Goal: Task Accomplishment & Management: Use online tool/utility

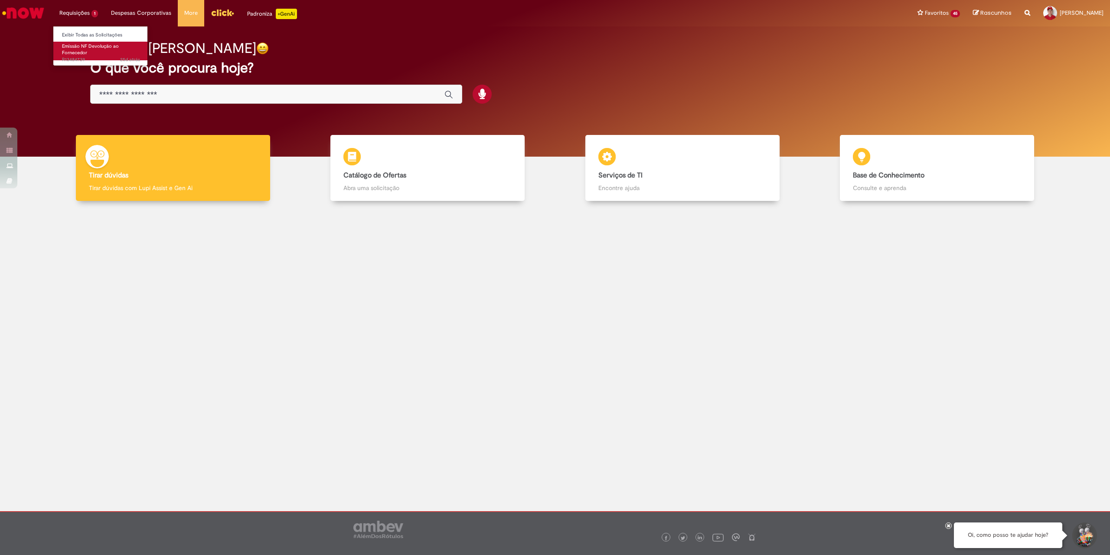
click at [99, 53] on link "Emissão NF Devolução ao Fornecedor 25d atrás 25 dias atrás R13484739" at bounding box center [100, 51] width 95 height 19
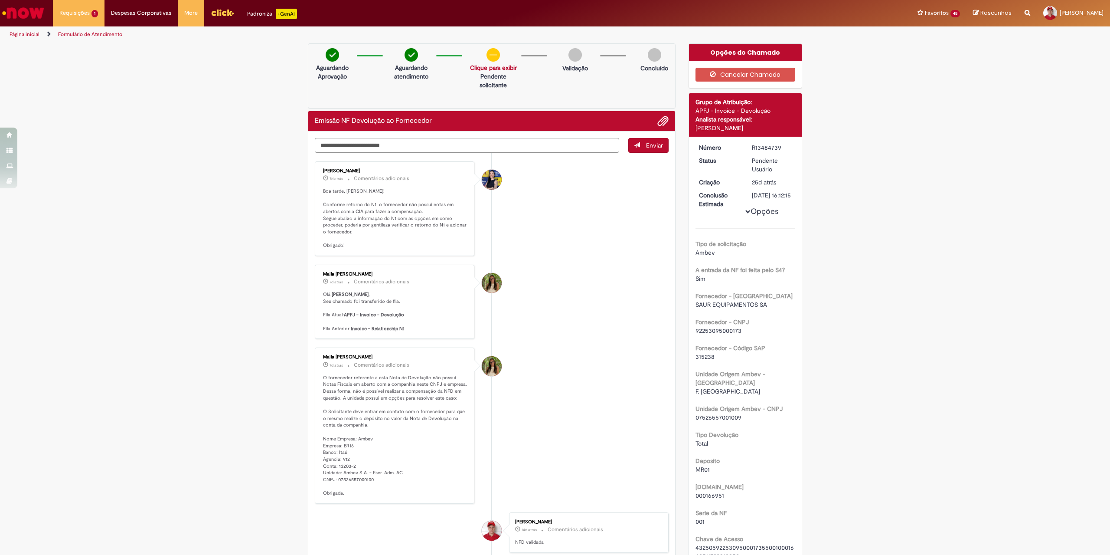
click at [451, 141] on textarea "Digite sua mensagem aqui..." at bounding box center [467, 145] width 304 height 15
type textarea "**********"
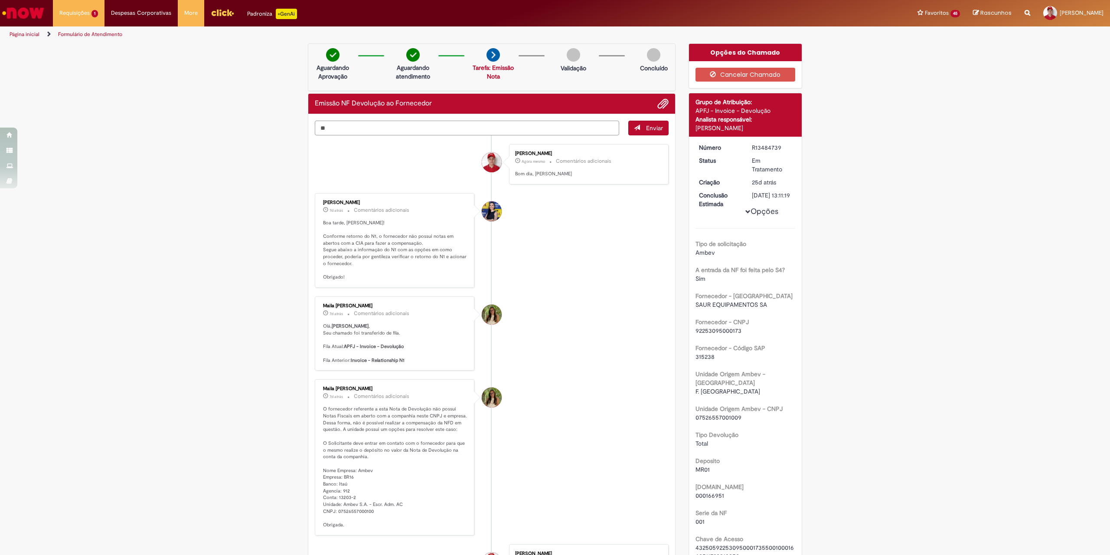
type textarea "*"
type textarea "**********"
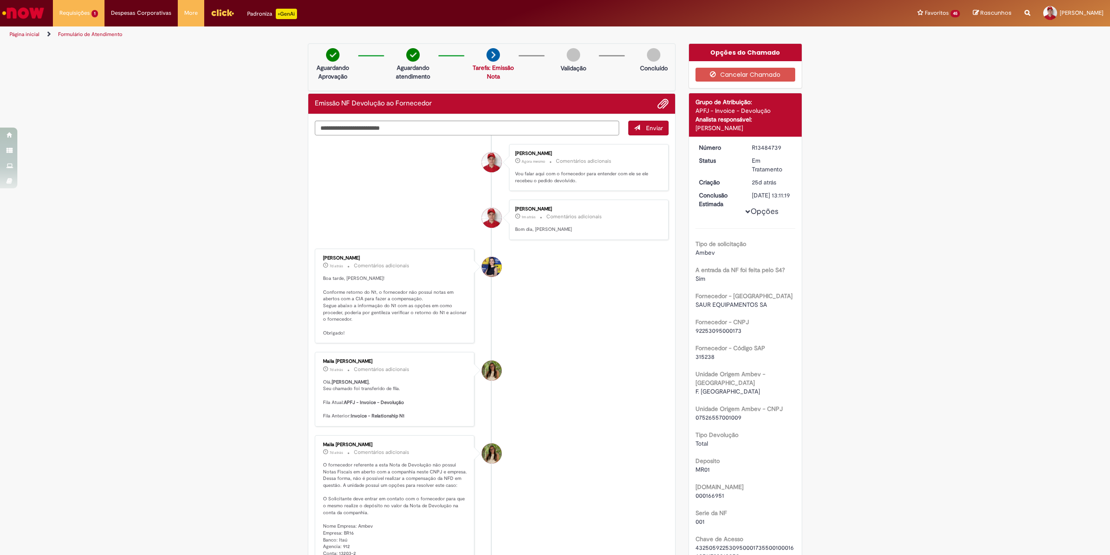
click at [554, 333] on li "[PERSON_NAME] 7d atrás 7 dias atrás Comentários adicionais Boa tarde, [PERSON_N…" at bounding box center [492, 296] width 354 height 95
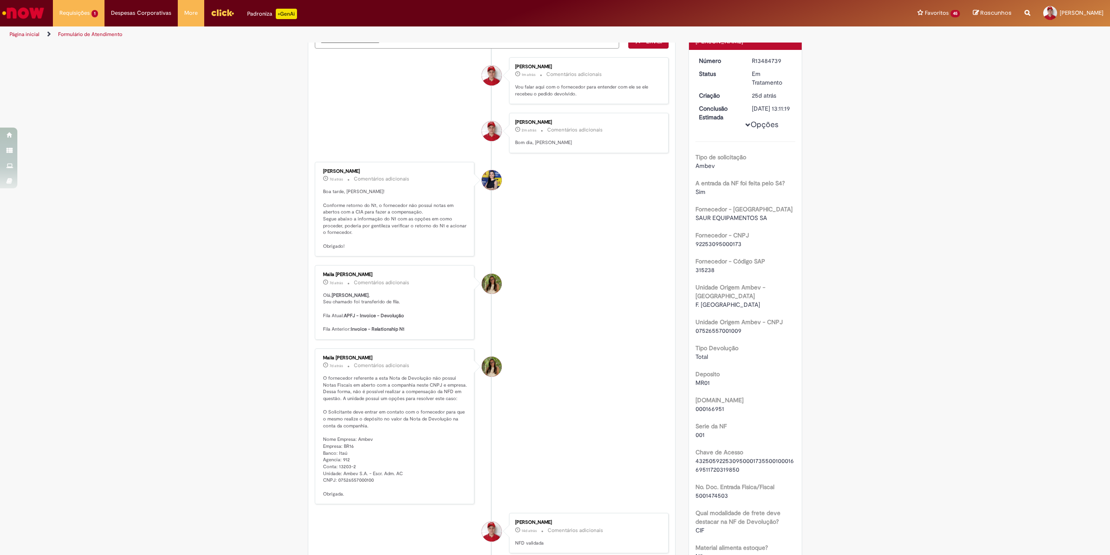
scroll to position [217, 0]
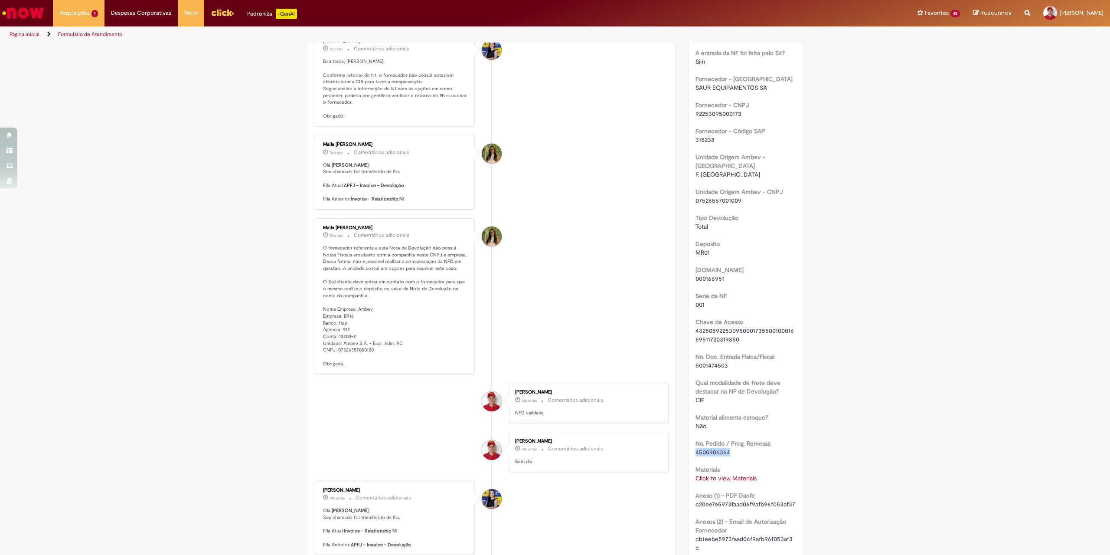
drag, startPoint x: 727, startPoint y: 451, endPoint x: 693, endPoint y: 453, distance: 34.3
click at [696, 453] on div "4500906364" at bounding box center [746, 452] width 100 height 9
copy span "4500906364"
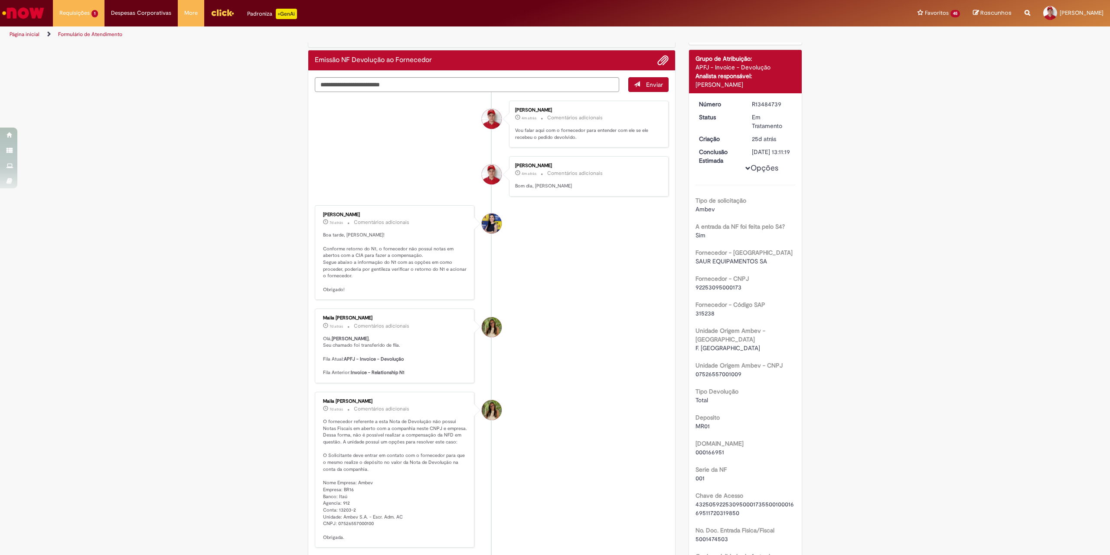
scroll to position [0, 0]
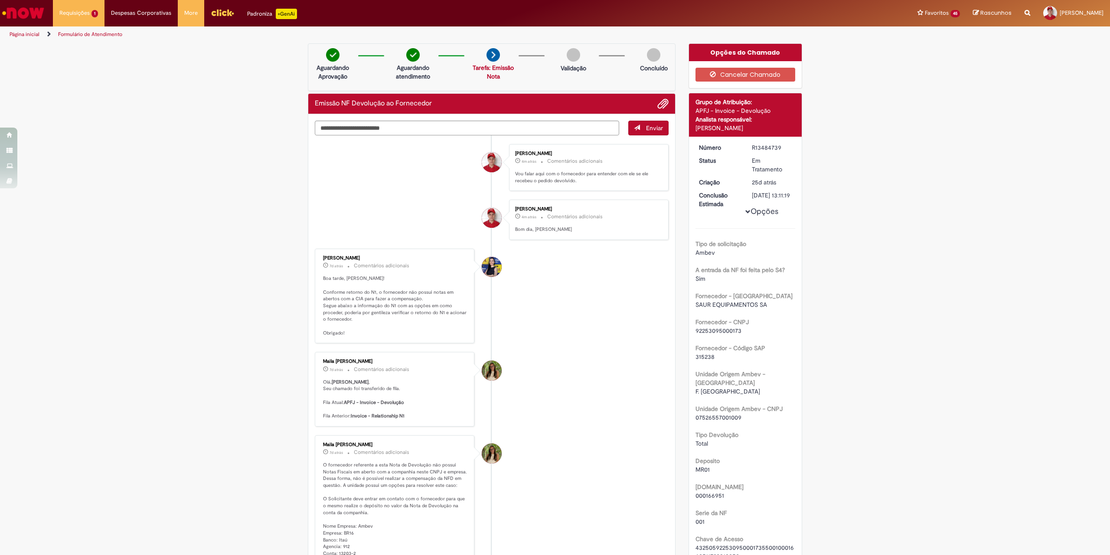
drag, startPoint x: 737, startPoint y: 127, endPoint x: 693, endPoint y: 129, distance: 44.3
click at [696, 129] on div "[PERSON_NAME]" at bounding box center [746, 128] width 100 height 9
copy div "[PERSON_NAME]"
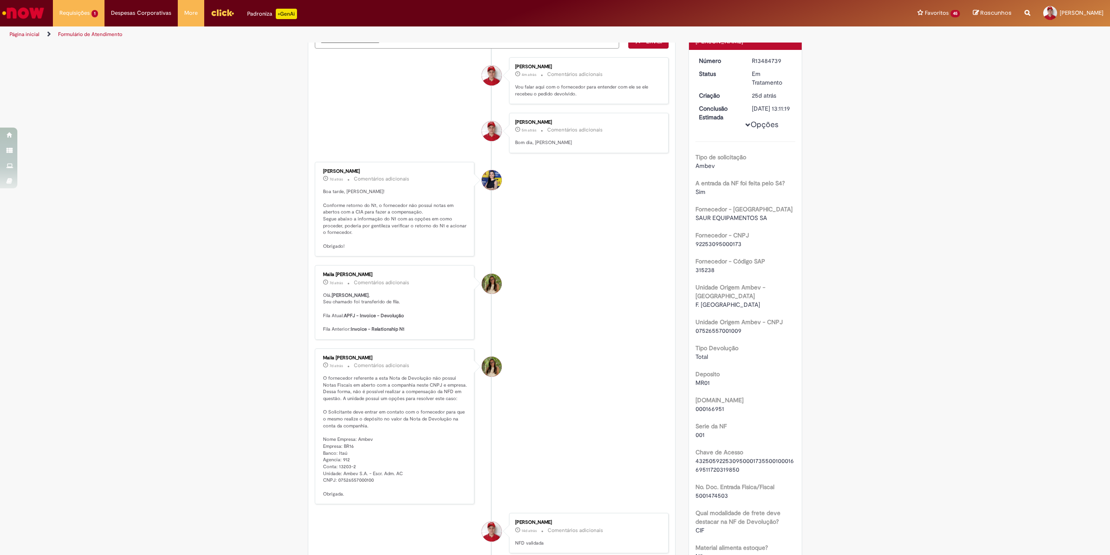
drag, startPoint x: 376, startPoint y: 357, endPoint x: 318, endPoint y: 359, distance: 58.1
click at [318, 359] on div "Maila [PERSON_NAME] 7d atrás 7 dias atrás Comentários adicionais O fornecedor r…" at bounding box center [394, 426] width 154 height 151
copy div "Maila [PERSON_NAME]"
